Goal: Transaction & Acquisition: Purchase product/service

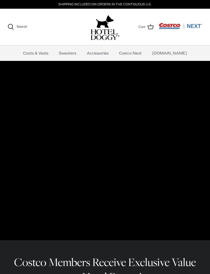
click at [45, 50] on link "Coats & Vests" at bounding box center [35, 52] width 35 height 15
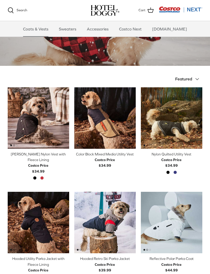
scroll to position [72, 0]
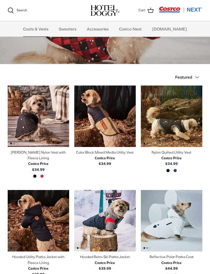
click at [39, 214] on img "Hooded Utility Parka Jacket with Fleece Lining" at bounding box center [38, 220] width 61 height 61
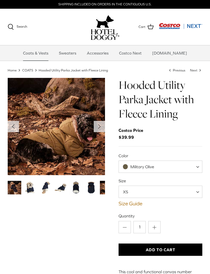
click at [197, 164] on span at bounding box center [199, 166] width 5 height 12
select select "India Ink"
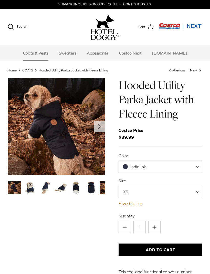
click at [75, 51] on link "Sweaters" at bounding box center [67, 52] width 27 height 15
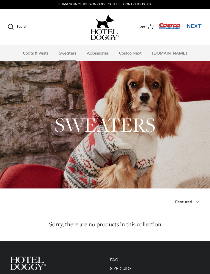
click at [187, 199] on span "Featured" at bounding box center [183, 201] width 17 height 5
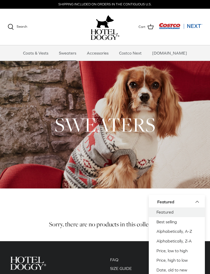
click at [196, 199] on icon "Down" at bounding box center [197, 201] width 6 height 6
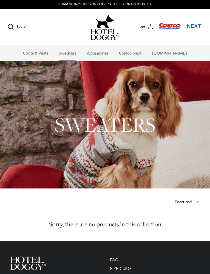
click at [107, 52] on link "Accessories" at bounding box center [97, 52] width 31 height 15
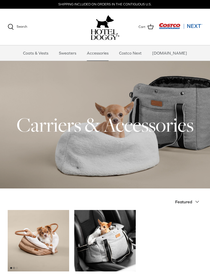
click at [45, 52] on link "Coats & Vests" at bounding box center [35, 52] width 35 height 15
